Goal: Information Seeking & Learning: Check status

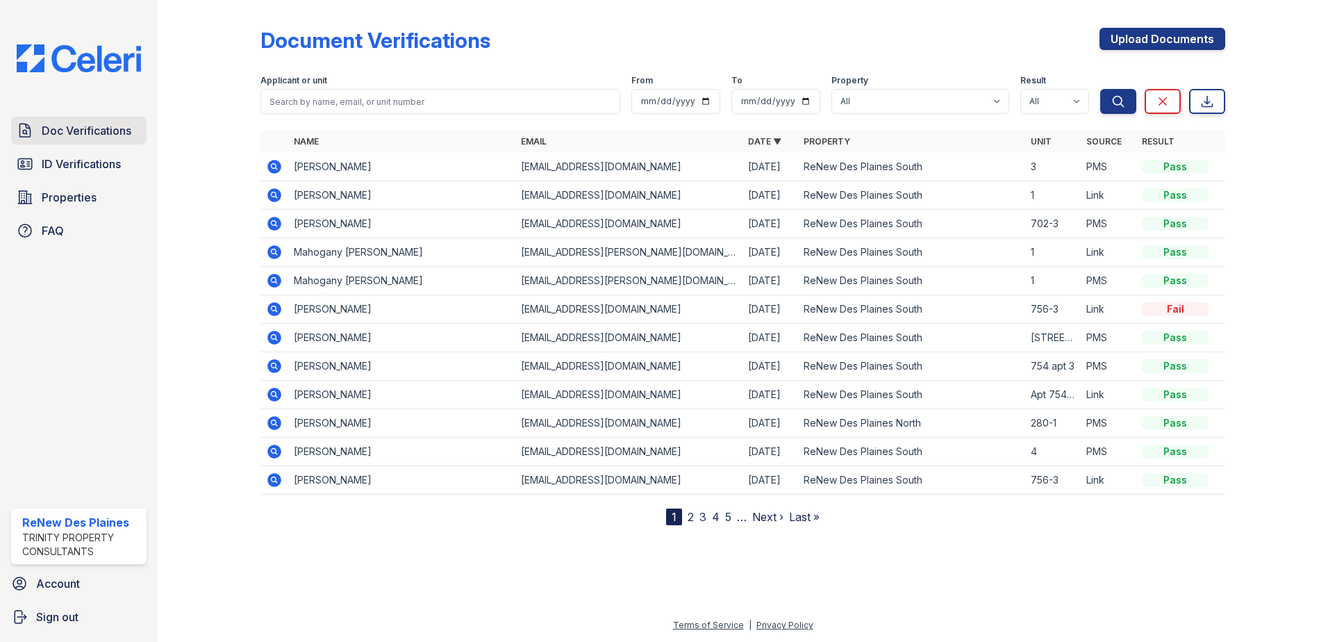
click at [99, 132] on span "Doc Verifications" at bounding box center [87, 130] width 90 height 17
click at [101, 129] on span "Doc Verifications" at bounding box center [87, 130] width 90 height 17
click at [74, 163] on span "ID Verifications" at bounding box center [81, 164] width 79 height 17
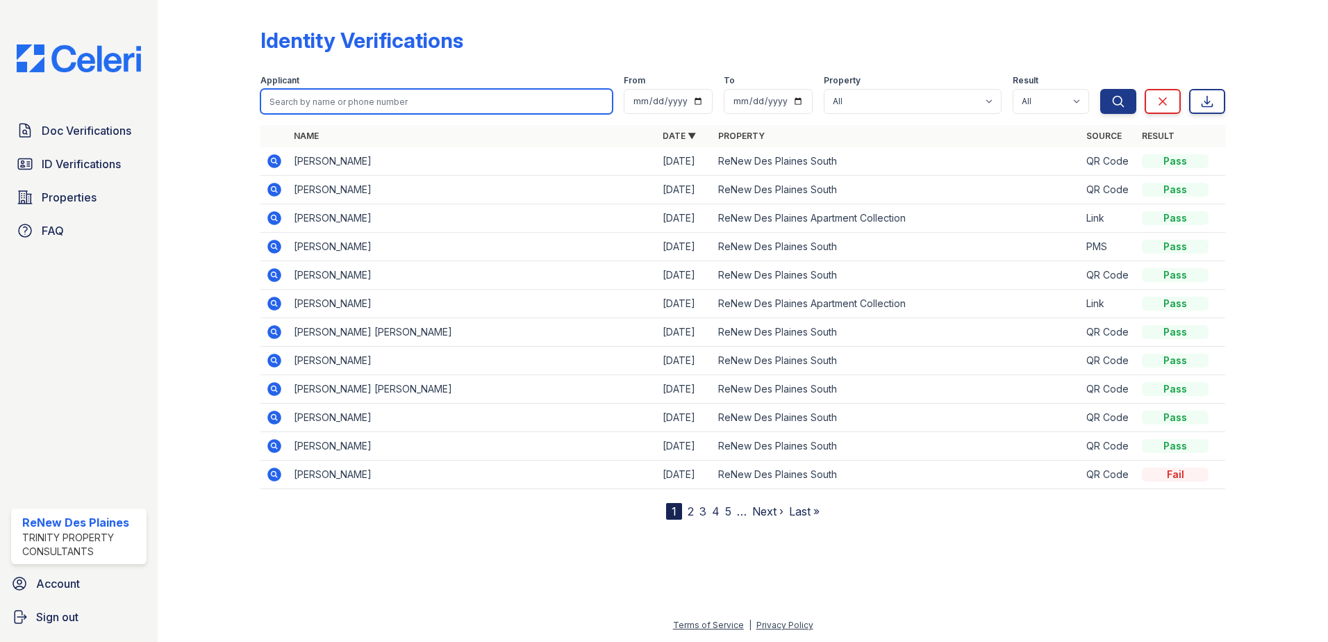
click at [340, 100] on input "search" at bounding box center [437, 101] width 352 height 25
type input "[PERSON_NAME]"
click at [1101, 89] on button "Search" at bounding box center [1119, 101] width 36 height 25
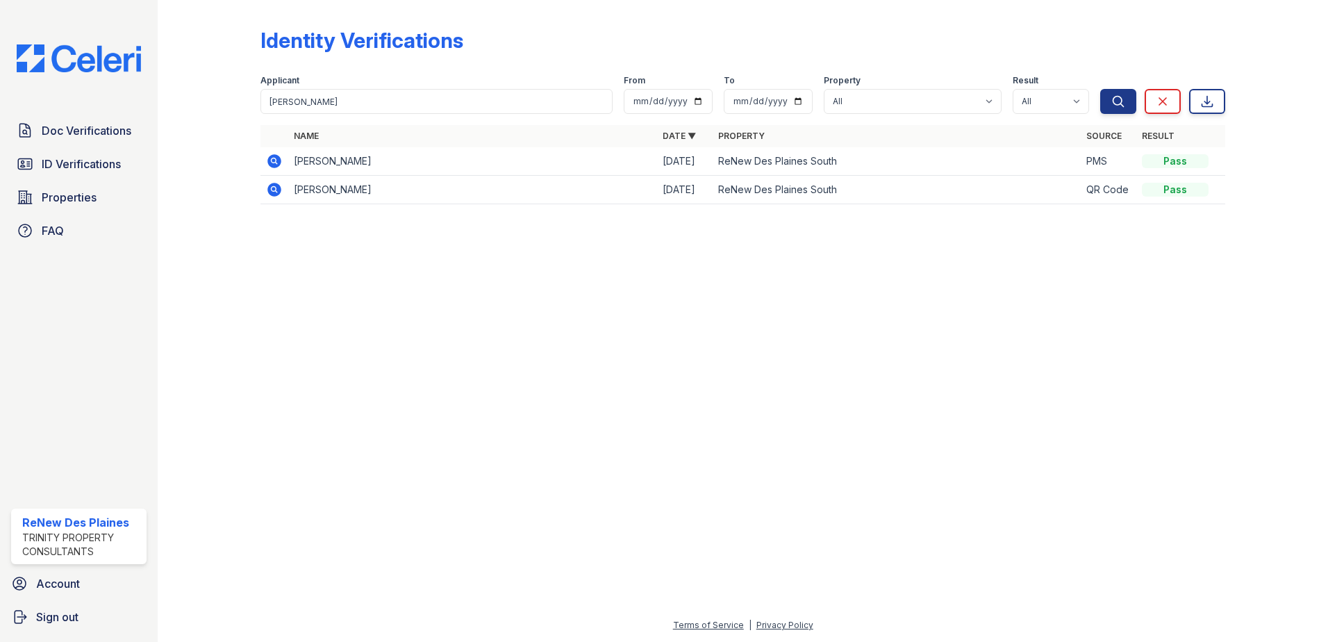
click at [274, 160] on icon at bounding box center [273, 159] width 3 height 3
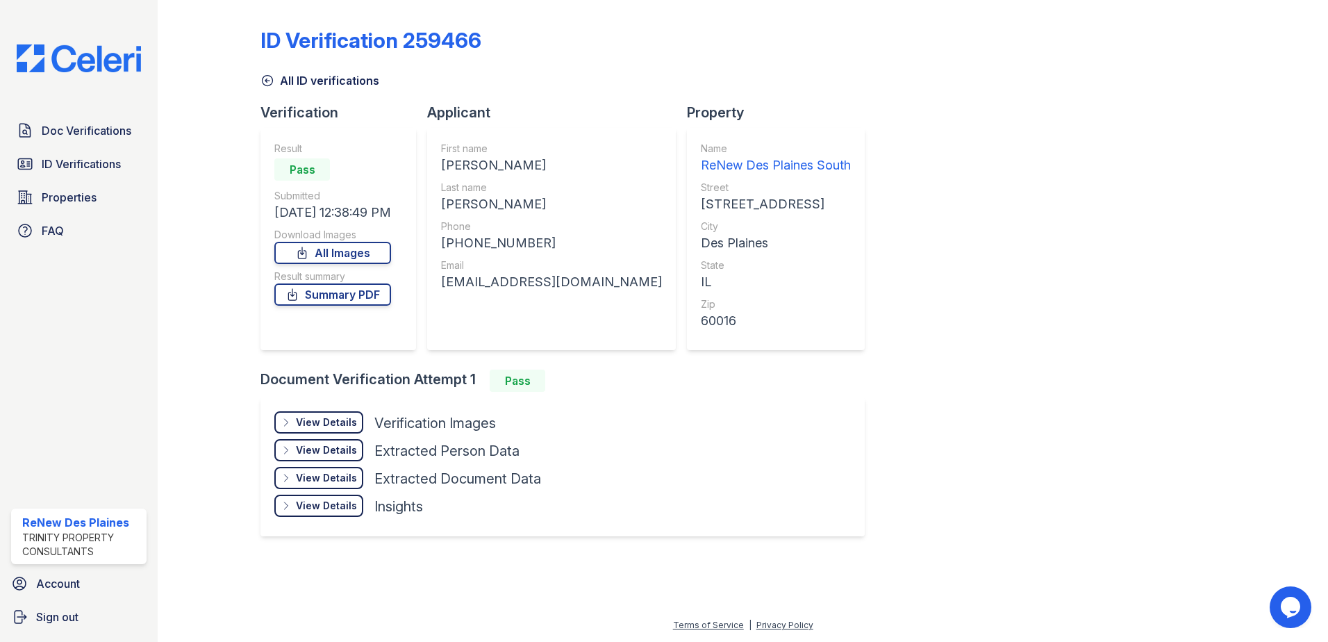
click at [342, 419] on div "View Details" at bounding box center [326, 422] width 61 height 14
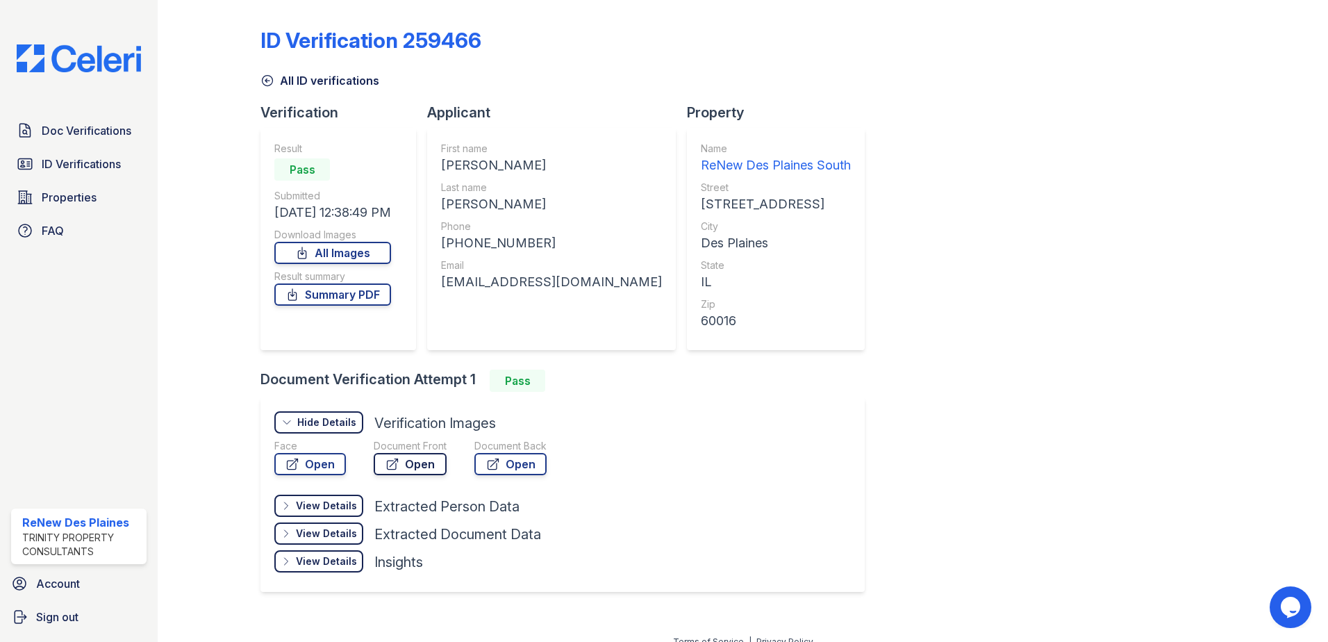
click at [397, 463] on icon at bounding box center [393, 464] width 14 height 14
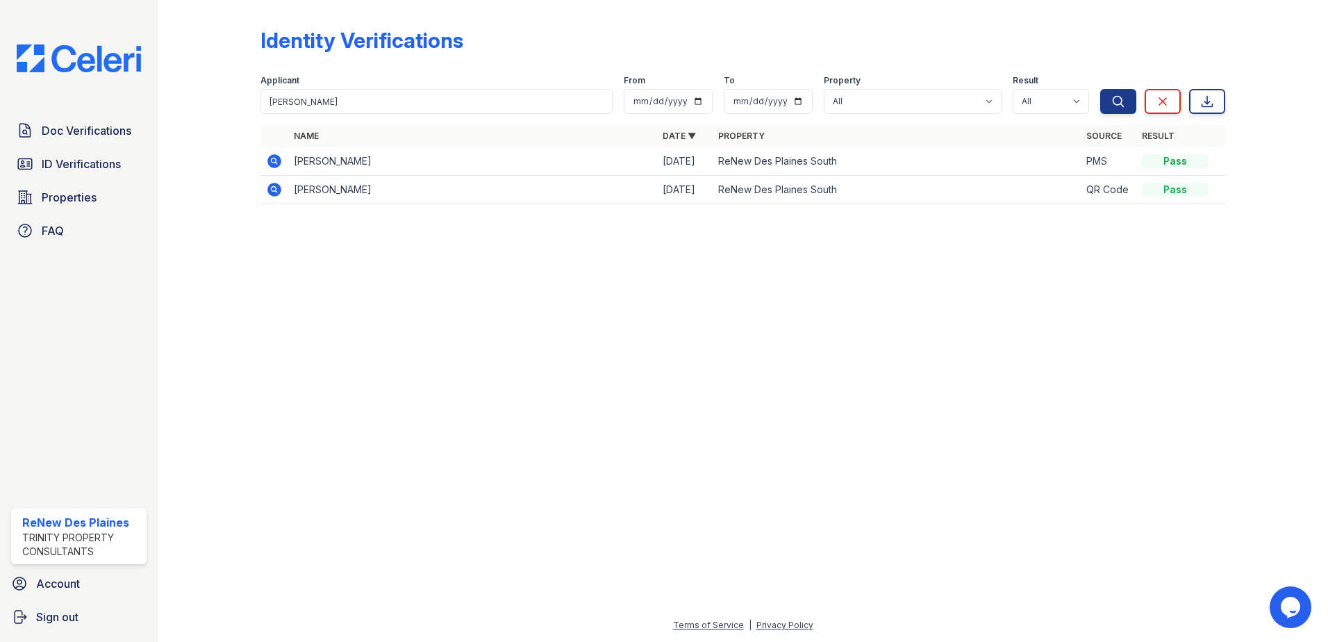
click at [272, 187] on icon at bounding box center [274, 190] width 14 height 14
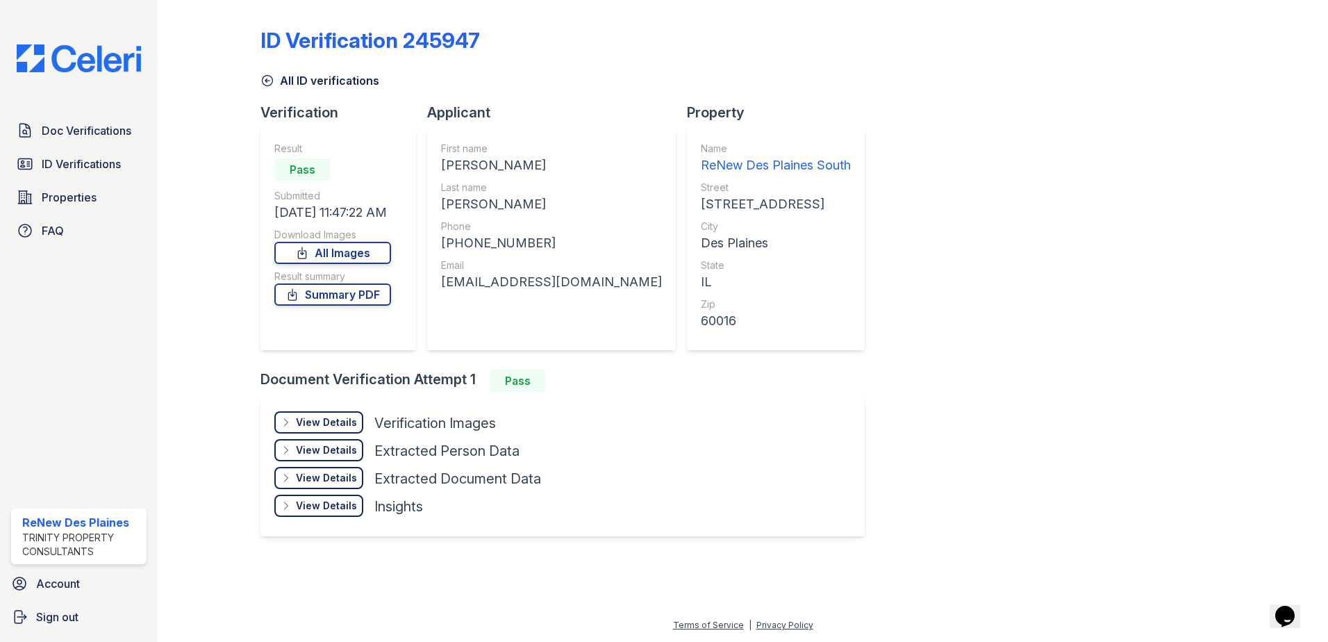
click at [329, 417] on div "View Details" at bounding box center [326, 422] width 61 height 14
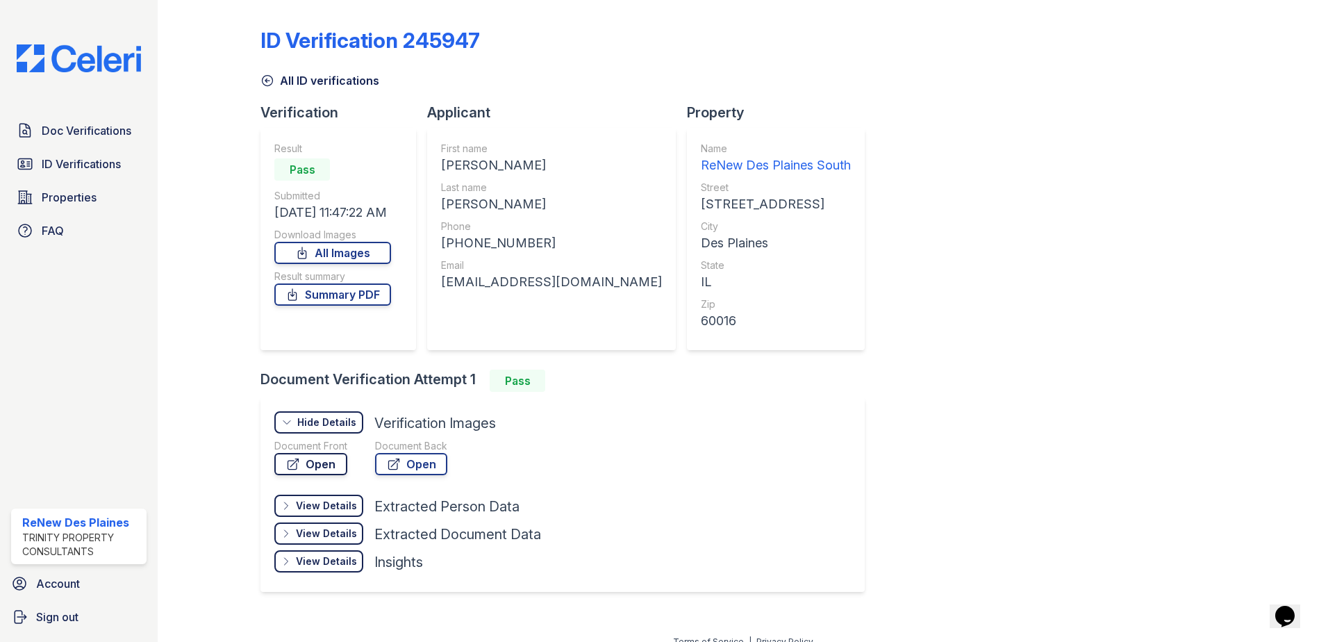
click at [316, 459] on link "Open" at bounding box center [310, 464] width 73 height 22
click at [97, 127] on span "Doc Verifications" at bounding box center [87, 130] width 90 height 17
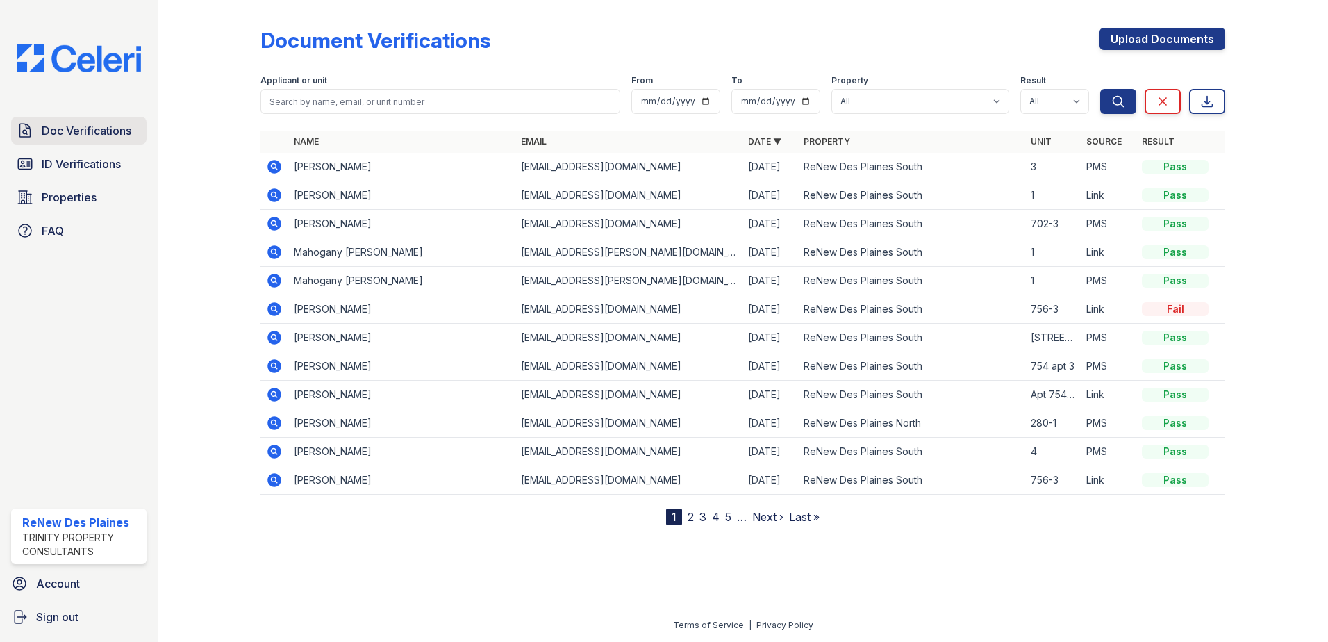
click at [67, 129] on span "Doc Verifications" at bounding box center [87, 130] width 90 height 17
